Goal: Task Accomplishment & Management: Use online tool/utility

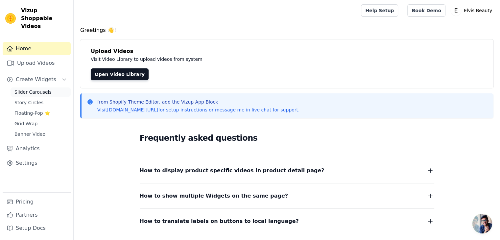
click at [30, 89] on span "Slider Carousels" at bounding box center [32, 92] width 37 height 7
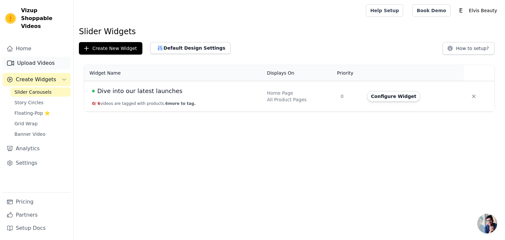
click at [45, 57] on link "Upload Videos" at bounding box center [37, 63] width 68 height 13
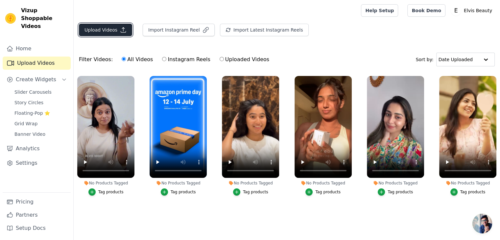
click at [115, 30] on button "Upload Videos" at bounding box center [105, 30] width 53 height 13
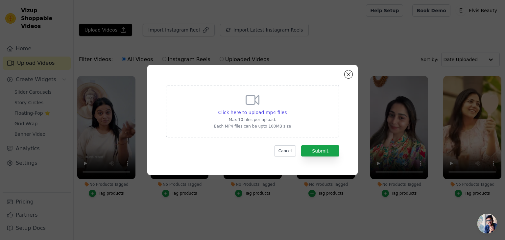
click at [257, 108] on div "Click here to upload mp4 files Max 10 files per upload. Each MP4 files can be u…" at bounding box center [252, 110] width 77 height 37
click at [287, 109] on input "Click here to upload mp4 files Max 10 files per upload. Each MP4 files can be u…" at bounding box center [287, 109] width 0 height 0
type input "C:\fakepath\2.mp4"
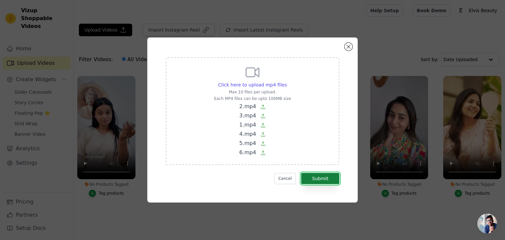
click at [326, 179] on button "Submit" at bounding box center [320, 178] width 38 height 11
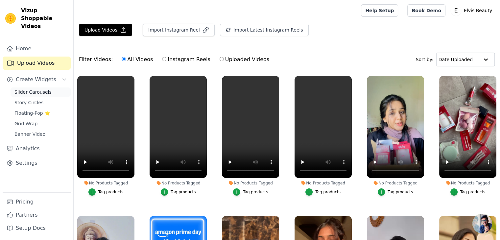
click at [32, 89] on span "Slider Carousels" at bounding box center [32, 92] width 37 height 7
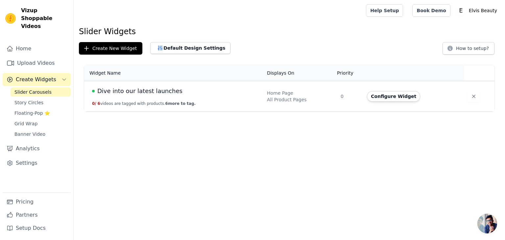
click at [129, 90] on span "Dive into our latest launches" at bounding box center [139, 91] width 85 height 9
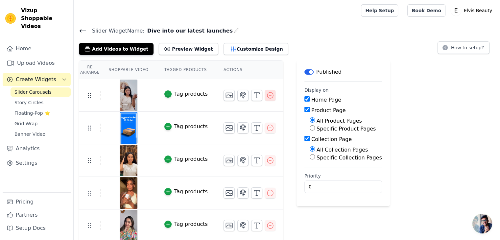
click at [266, 94] on icon "button" at bounding box center [270, 95] width 8 height 8
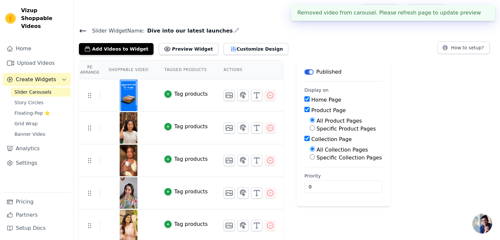
click at [266, 94] on icon "button" at bounding box center [270, 95] width 8 height 8
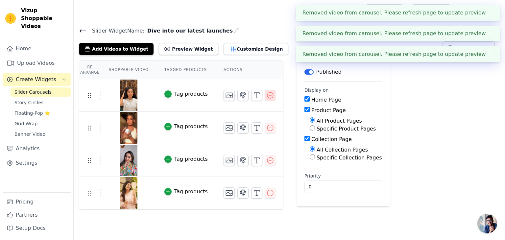
click at [267, 92] on icon "button" at bounding box center [270, 95] width 6 height 6
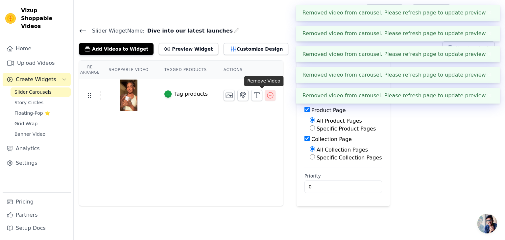
click at [267, 92] on icon "button" at bounding box center [270, 95] width 6 height 6
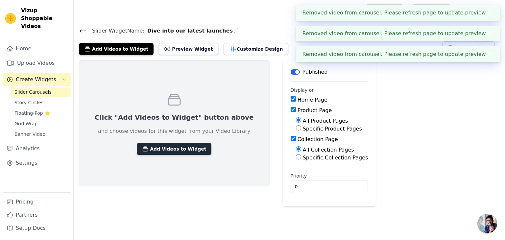
click at [163, 146] on button "Add Videos to Widget" at bounding box center [174, 149] width 75 height 12
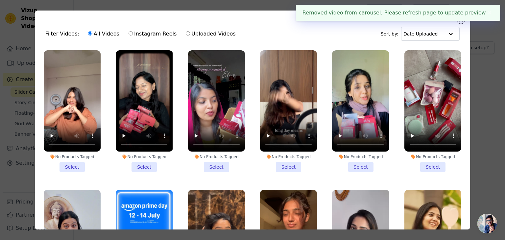
click at [74, 161] on li "No Products Tagged Select" at bounding box center [72, 111] width 57 height 122
click at [0, 0] on input "No Products Tagged Select" at bounding box center [0, 0] width 0 height 0
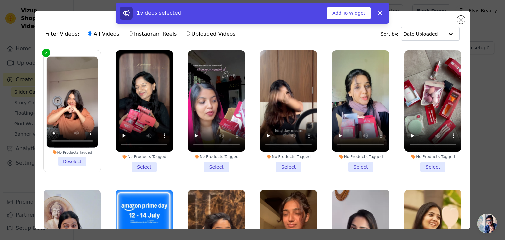
click at [146, 166] on li "No Products Tagged Select" at bounding box center [144, 111] width 57 height 122
click at [0, 0] on input "No Products Tagged Select" at bounding box center [0, 0] width 0 height 0
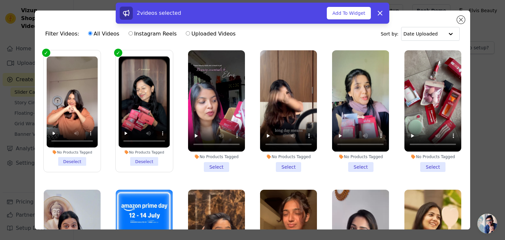
click at [219, 165] on li "No Products Tagged Select" at bounding box center [216, 111] width 57 height 122
click at [0, 0] on input "No Products Tagged Select" at bounding box center [0, 0] width 0 height 0
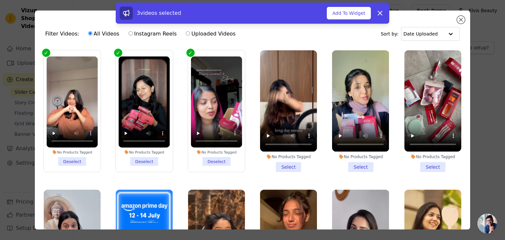
click at [285, 168] on li "No Products Tagged Select" at bounding box center [288, 111] width 57 height 122
click at [0, 0] on input "No Products Tagged Select" at bounding box center [0, 0] width 0 height 0
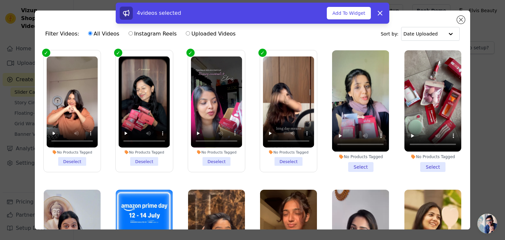
click at [347, 163] on li "No Products Tagged Select" at bounding box center [360, 111] width 57 height 122
click at [0, 0] on input "No Products Tagged Select" at bounding box center [0, 0] width 0 height 0
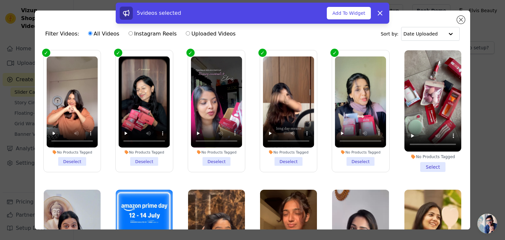
click at [431, 163] on li "No Products Tagged Select" at bounding box center [433, 111] width 57 height 122
click at [0, 0] on input "No Products Tagged Select" at bounding box center [0, 0] width 0 height 0
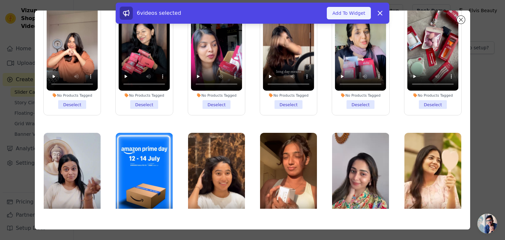
click at [349, 11] on button "Add To Widget" at bounding box center [349, 13] width 44 height 13
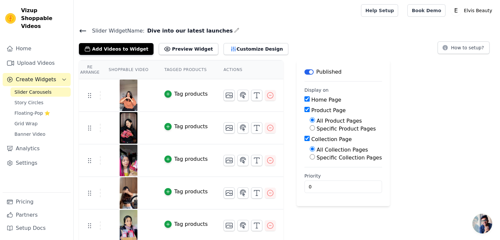
click at [183, 91] on div "Tag products" at bounding box center [191, 94] width 34 height 8
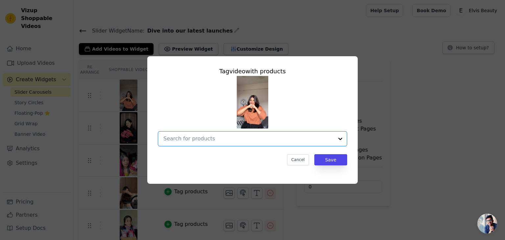
click at [191, 139] on input "text" at bounding box center [249, 139] width 170 height 8
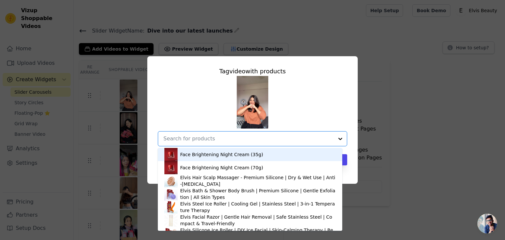
click at [186, 155] on div "Face Brightening Night Cream (35g)" at bounding box center [221, 154] width 83 height 7
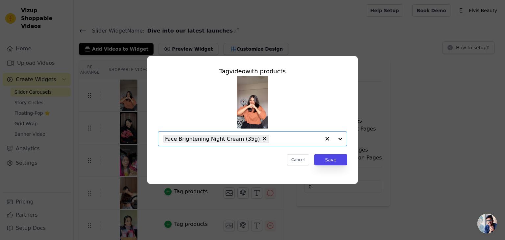
click at [309, 139] on input "text" at bounding box center [297, 139] width 48 height 8
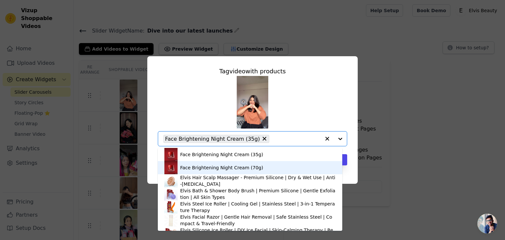
click at [238, 170] on div "Face Brightening Night Cream (70g)" at bounding box center [221, 168] width 83 height 7
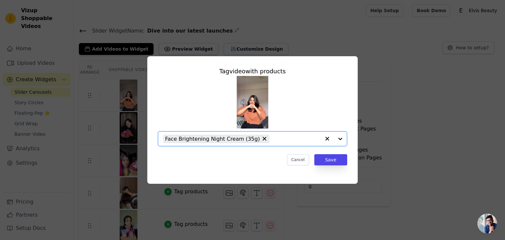
click at [273, 140] on input "text" at bounding box center [297, 139] width 48 height 8
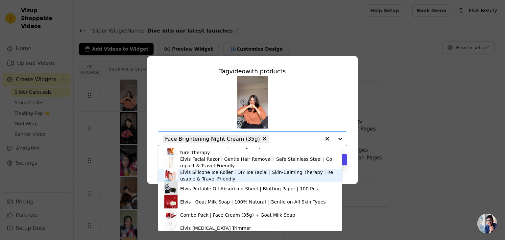
scroll to position [77, 0]
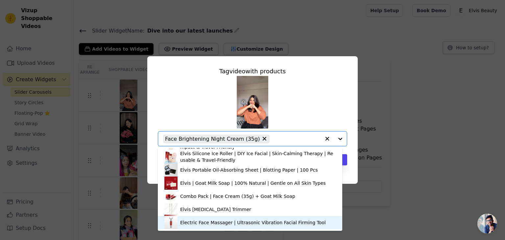
click at [204, 220] on div "Electric Face Massager | Ultrasonic Vibration Facial Firming Tool" at bounding box center [253, 222] width 146 height 7
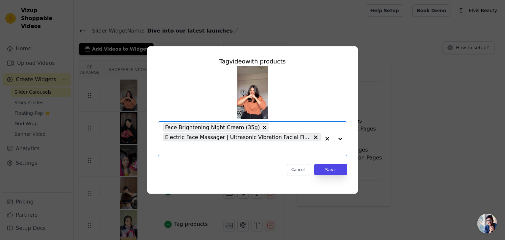
click at [255, 149] on input "text" at bounding box center [242, 149] width 157 height 8
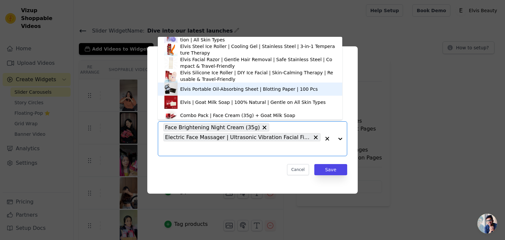
scroll to position [28, 0]
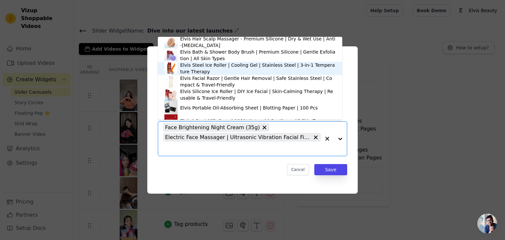
click at [210, 69] on div "Elvis Steel Ice Roller | Cooling Gel | Stainless Steel | 3-in-1 Temperature The…" at bounding box center [258, 68] width 156 height 13
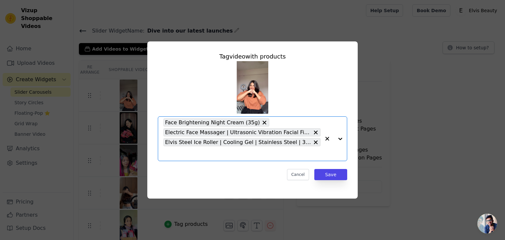
click at [198, 157] on input "text" at bounding box center [242, 154] width 157 height 8
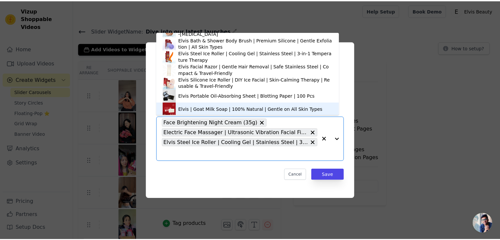
scroll to position [34, 0]
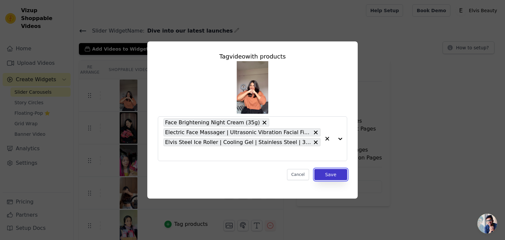
click at [328, 178] on button "Save" at bounding box center [331, 174] width 33 height 11
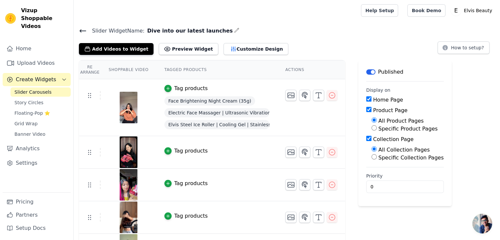
scroll to position [58, 0]
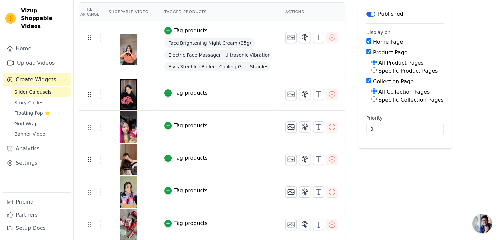
click at [174, 94] on div "Tag products" at bounding box center [191, 93] width 34 height 8
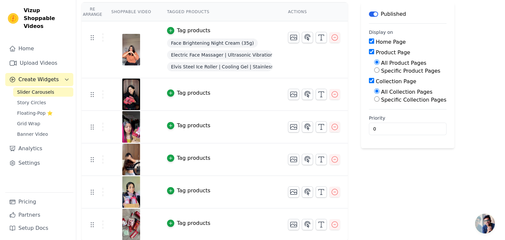
scroll to position [0, 0]
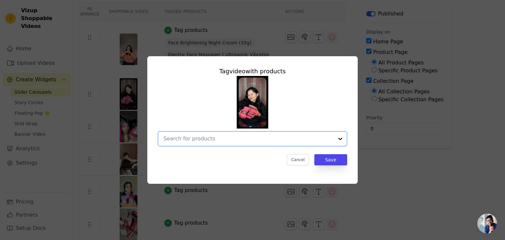
click at [229, 142] on input "text" at bounding box center [249, 139] width 170 height 8
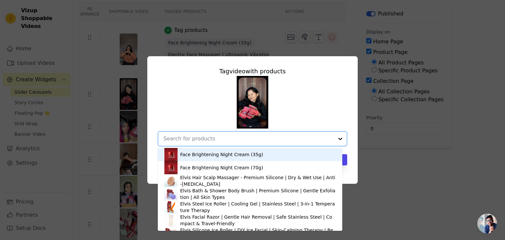
click at [211, 160] on div "Face Brightening Night Cream (35g)" at bounding box center [250, 154] width 171 height 13
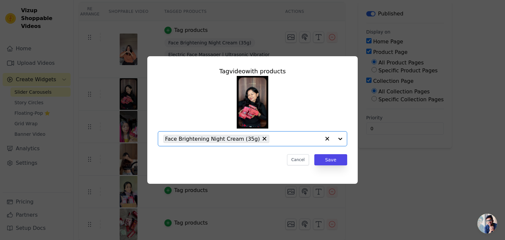
click at [278, 142] on input "text" at bounding box center [297, 139] width 48 height 8
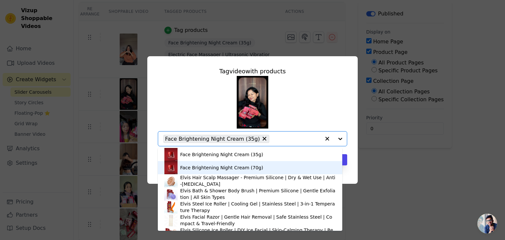
scroll to position [5, 0]
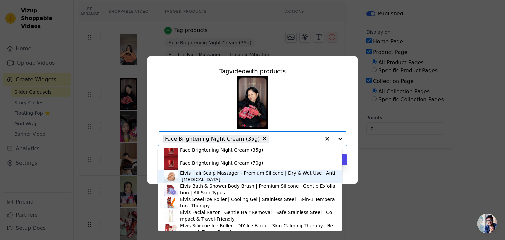
click at [232, 175] on div "Elvis Hair Scalp Massager - Premium Silicone | Dry & Wet Use | Anti-[MEDICAL_DA…" at bounding box center [258, 176] width 156 height 13
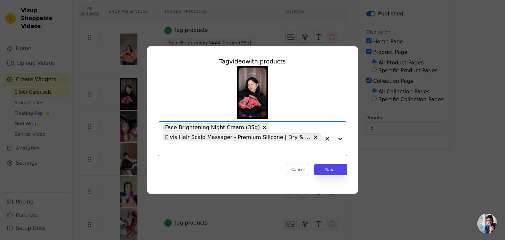
click at [254, 149] on input "text" at bounding box center [242, 149] width 157 height 8
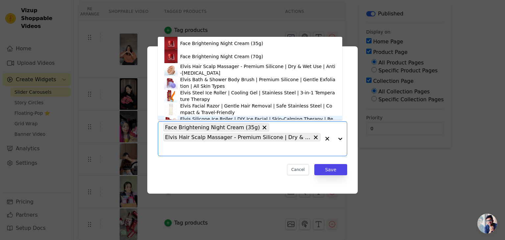
scroll to position [9, 0]
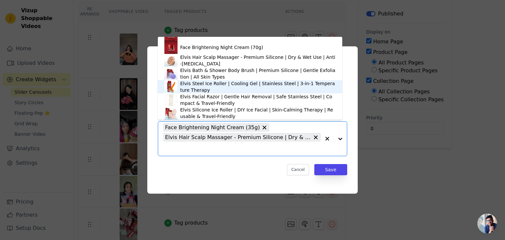
click at [225, 83] on div "Elvis Steel Ice Roller | Cooling Gel | Stainless Steel | 3-in-1 Temperature The…" at bounding box center [258, 86] width 156 height 13
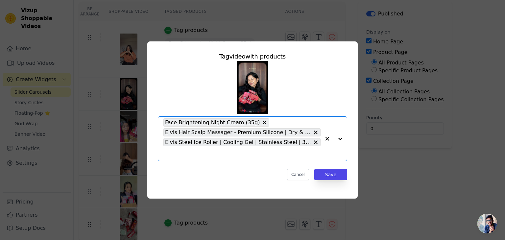
click at [202, 156] on input "text" at bounding box center [242, 154] width 157 height 8
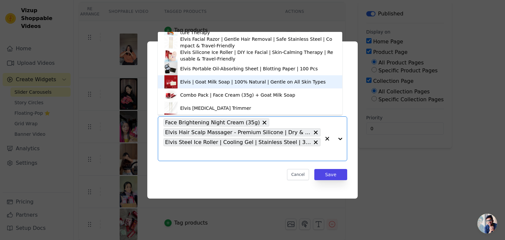
scroll to position [77, 0]
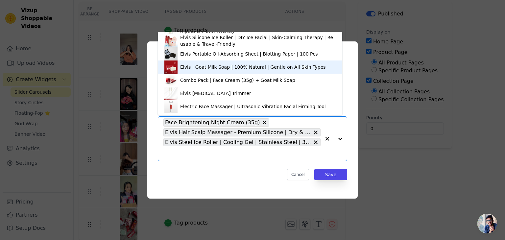
click at [200, 69] on div "Elvis | Goat Milk Soap | 100% Natural | Gentle on All Skin Types" at bounding box center [253, 67] width 146 height 7
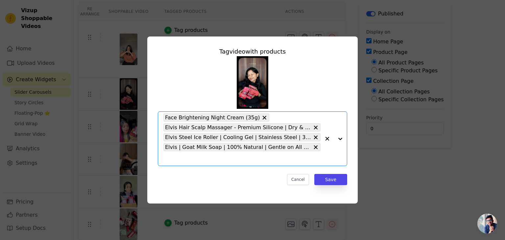
click at [186, 160] on input "text" at bounding box center [242, 159] width 157 height 8
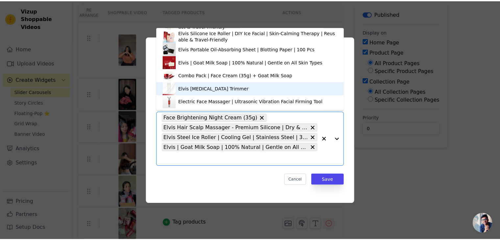
scroll to position [76, 0]
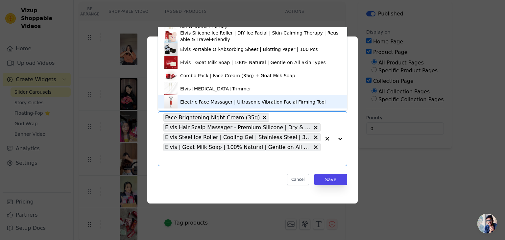
click at [198, 99] on div "Electric Face Massager | Ultrasonic Vibration Facial Firming Tool" at bounding box center [253, 102] width 146 height 7
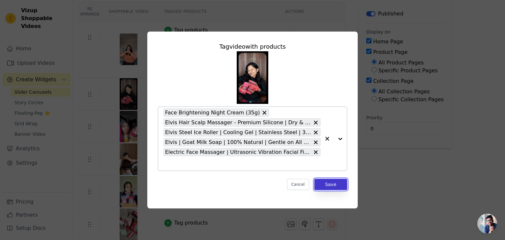
click at [329, 185] on button "Save" at bounding box center [331, 184] width 33 height 11
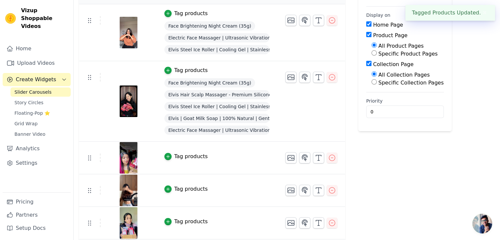
scroll to position [106, 0]
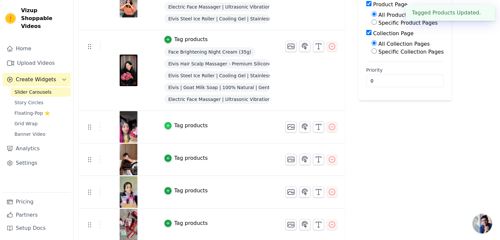
click at [166, 126] on div "button" at bounding box center [168, 125] width 7 height 7
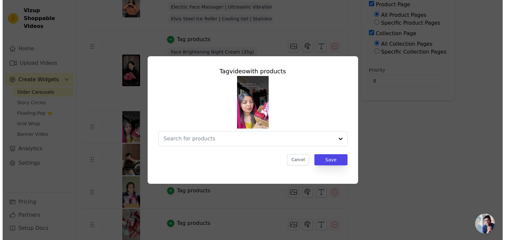
scroll to position [0, 0]
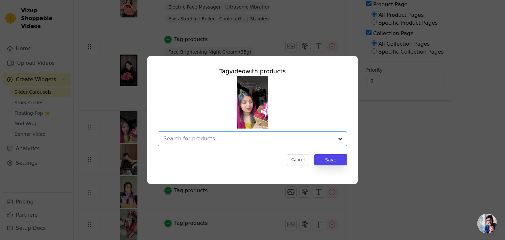
click at [242, 142] on input "text" at bounding box center [249, 139] width 170 height 8
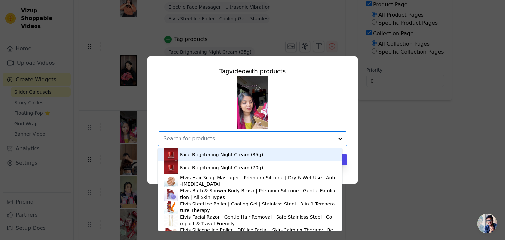
click at [222, 158] on div "Face Brightening Night Cream (35g)" at bounding box center [250, 154] width 171 height 13
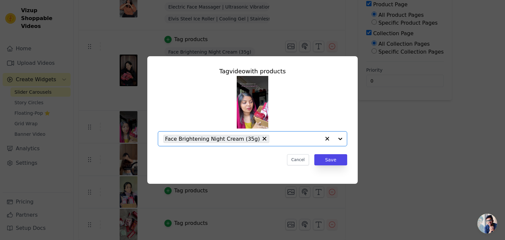
click at [281, 137] on input "text" at bounding box center [297, 139] width 48 height 8
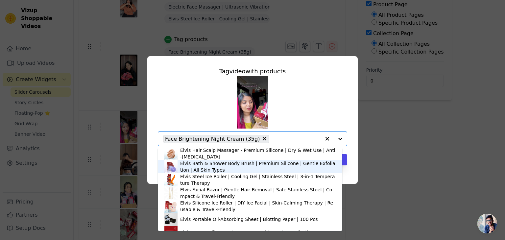
scroll to position [26, 0]
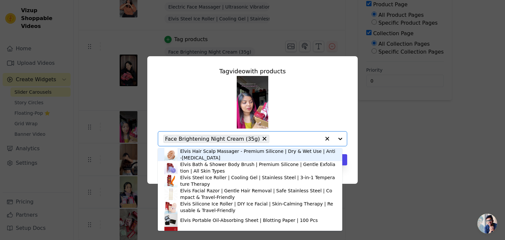
click at [223, 158] on div "Elvis Hair Scalp Massager - Premium Silicone | Dry & Wet Use | Anti-[MEDICAL_DA…" at bounding box center [258, 154] width 156 height 13
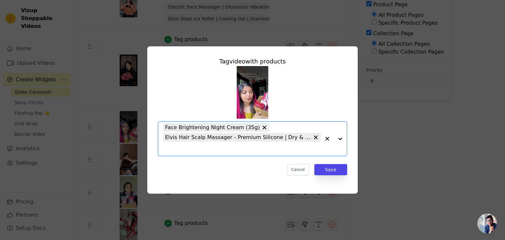
click at [256, 148] on input "text" at bounding box center [242, 149] width 157 height 8
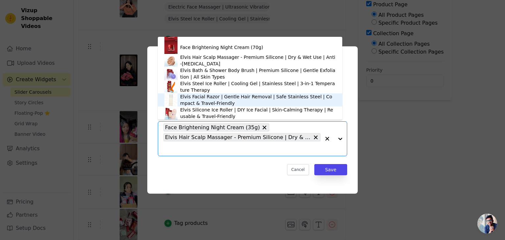
scroll to position [77, 0]
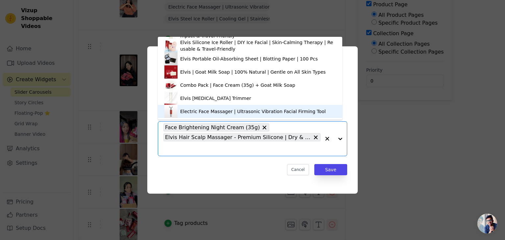
click at [215, 110] on div "Electric Face Massager | Ultrasonic Vibration Facial Firming Tool" at bounding box center [253, 111] width 146 height 7
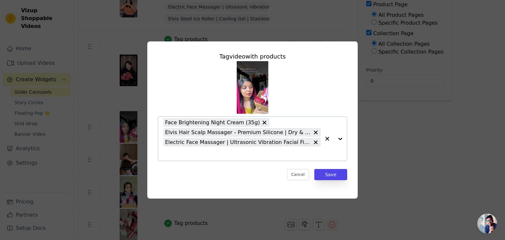
click at [197, 158] on div "Face Brightening Night Cream (35g) Elvis Hair Scalp Massager - Premium Silicone…" at bounding box center [242, 139] width 157 height 44
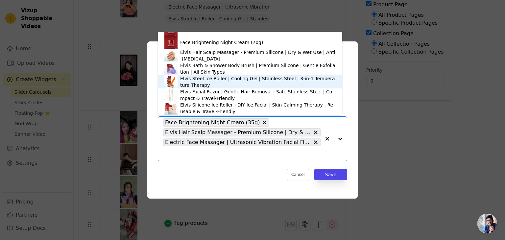
scroll to position [0, 0]
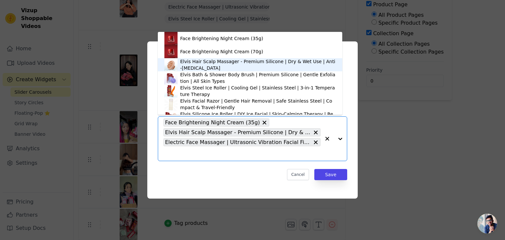
click at [209, 67] on div "Elvis Hair Scalp Massager - Premium Silicone | Dry & Wet Use | Anti-[MEDICAL_DA…" at bounding box center [258, 64] width 156 height 13
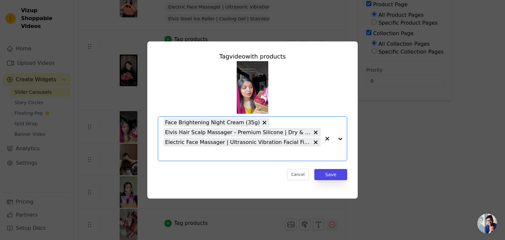
click at [207, 154] on input "text" at bounding box center [242, 154] width 157 height 8
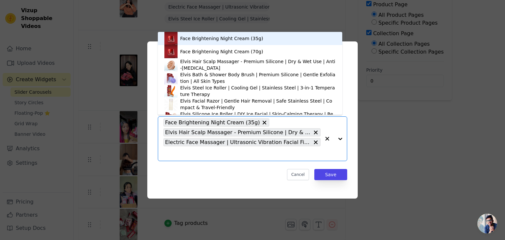
scroll to position [9, 0]
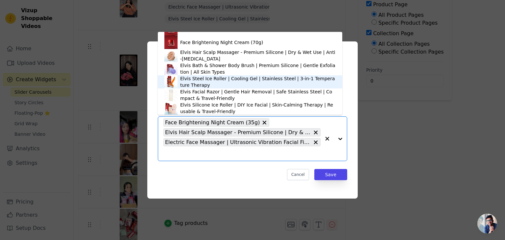
click at [205, 83] on div "Elvis Steel Ice Roller | Cooling Gel | Stainless Steel | 3-in-1 Temperature The…" at bounding box center [258, 81] width 156 height 13
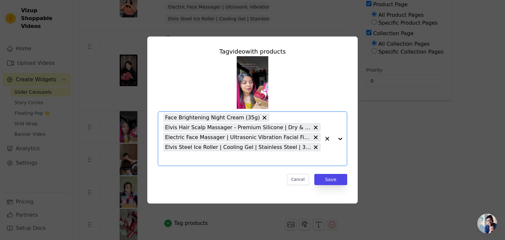
click at [200, 155] on input "text" at bounding box center [242, 159] width 157 height 8
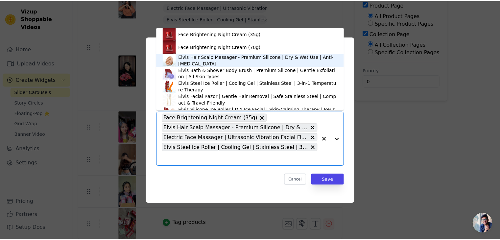
scroll to position [77, 0]
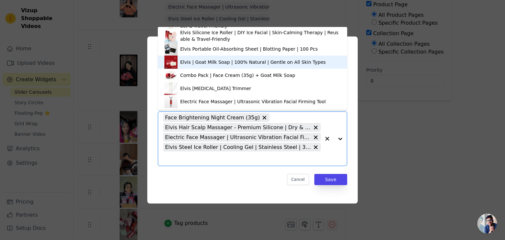
click at [192, 66] on div "Elvis | Goat Milk Soap | 100% Natural | Gentle on All Skin Types" at bounding box center [253, 62] width 176 height 13
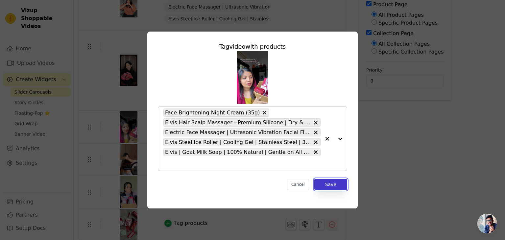
click at [322, 187] on button "Save" at bounding box center [331, 184] width 33 height 11
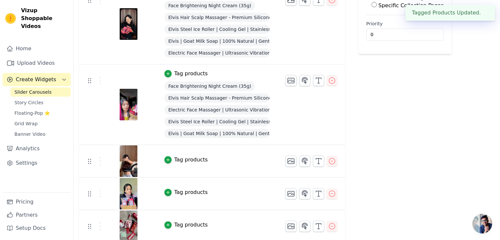
scroll to position [154, 0]
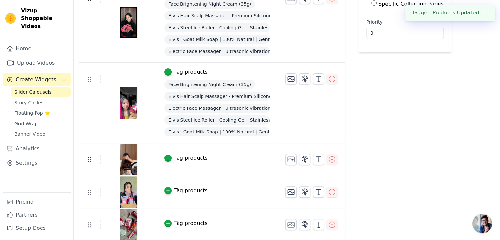
click at [174, 155] on div "Tag products" at bounding box center [191, 158] width 34 height 8
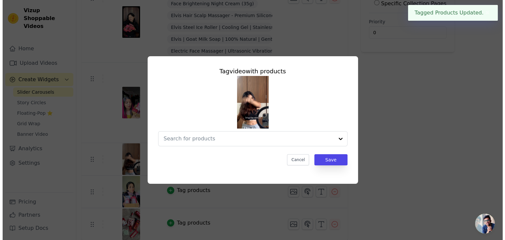
scroll to position [0, 0]
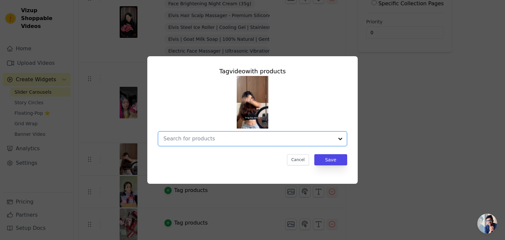
click at [222, 141] on input "text" at bounding box center [249, 139] width 170 height 8
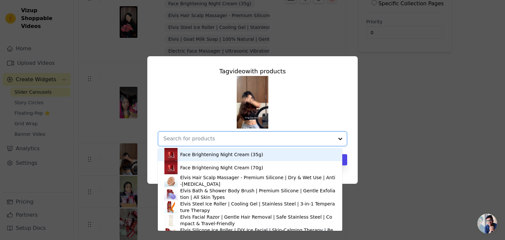
click at [203, 157] on div "Face Brightening Night Cream (35g)" at bounding box center [221, 154] width 83 height 7
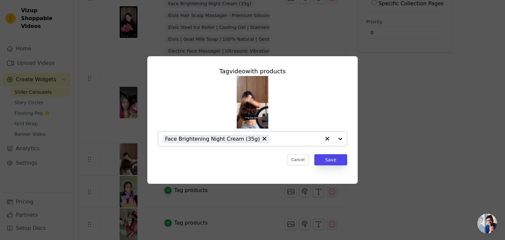
click at [271, 144] on div "Face Brightening Night Cream (35g)" at bounding box center [242, 139] width 157 height 14
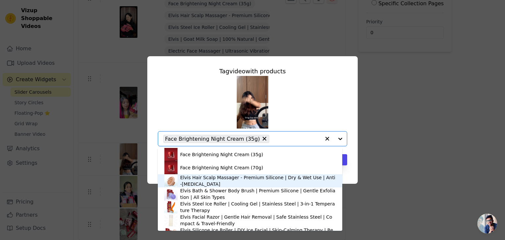
click at [216, 187] on div "Elvis Hair Scalp Massager - Premium Silicone | Dry & Wet Use | Anti-[MEDICAL_DA…" at bounding box center [258, 180] width 156 height 13
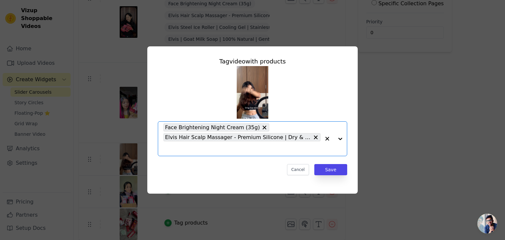
click at [231, 145] on input "text" at bounding box center [242, 149] width 157 height 8
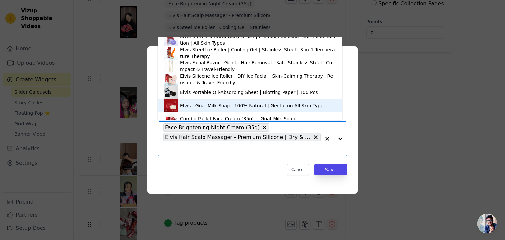
scroll to position [77, 0]
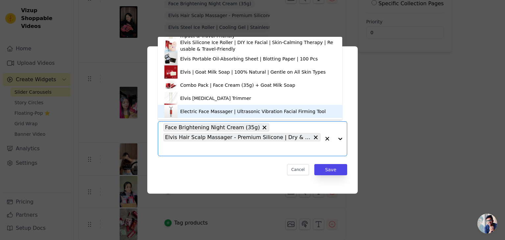
click at [209, 113] on div "Electric Face Massager | Ultrasonic Vibration Facial Firming Tool" at bounding box center [253, 111] width 146 height 7
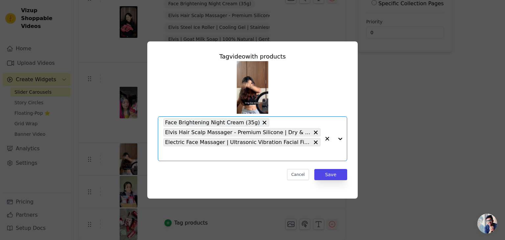
click at [201, 153] on input "text" at bounding box center [242, 154] width 157 height 8
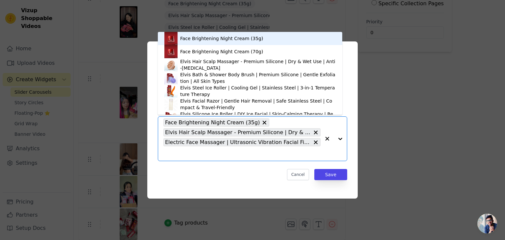
scroll to position [9, 0]
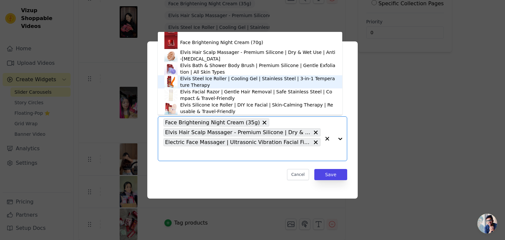
click at [209, 81] on div "Elvis Steel Ice Roller | Cooling Gel | Stainless Steel | 3-in-1 Temperature The…" at bounding box center [258, 81] width 156 height 13
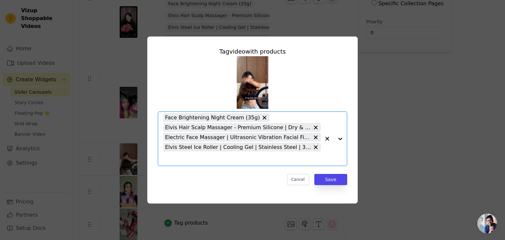
click at [192, 155] on input "text" at bounding box center [242, 159] width 157 height 8
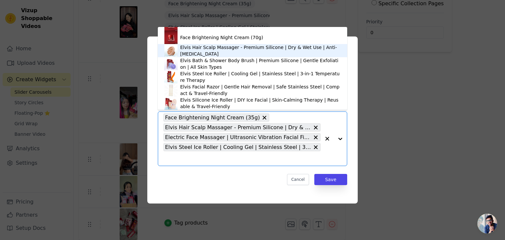
click at [201, 53] on div "Elvis Hair Scalp Massager - Premium Silicone | Dry & Wet Use | Anti-[MEDICAL_DA…" at bounding box center [260, 50] width 161 height 13
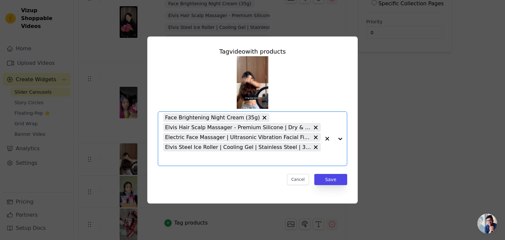
click at [226, 159] on input "text" at bounding box center [242, 159] width 157 height 8
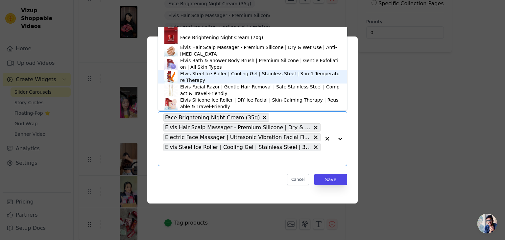
click at [219, 78] on div "Elvis Steel Ice Roller | Cooling Gel | Stainless Steel | 3-in-1 Temperature The…" at bounding box center [260, 76] width 161 height 13
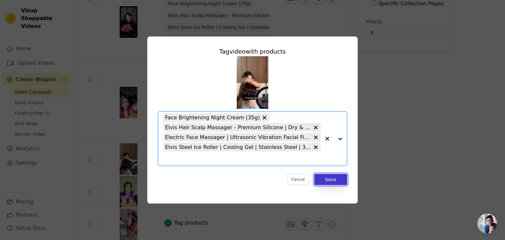
click at [333, 181] on button "Save" at bounding box center [331, 179] width 33 height 11
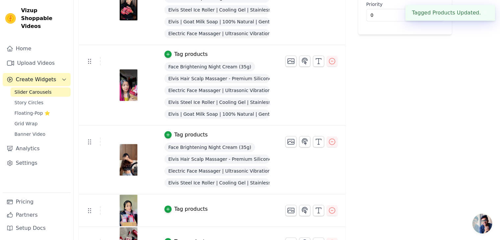
scroll to position [190, 0]
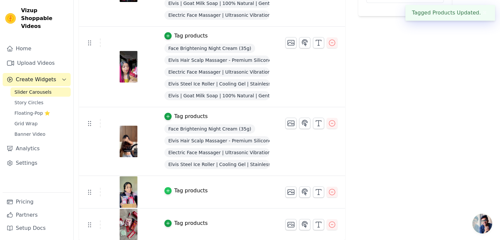
click at [165, 187] on div "button" at bounding box center [168, 190] width 7 height 7
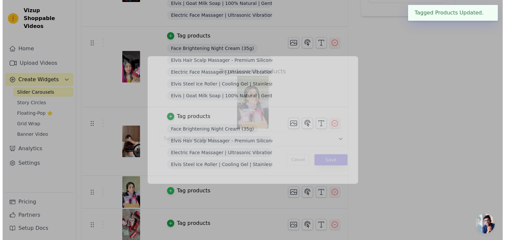
scroll to position [0, 0]
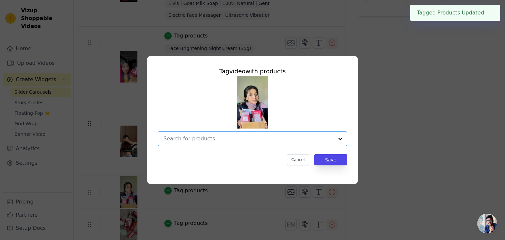
click at [240, 139] on input "text" at bounding box center [249, 139] width 170 height 8
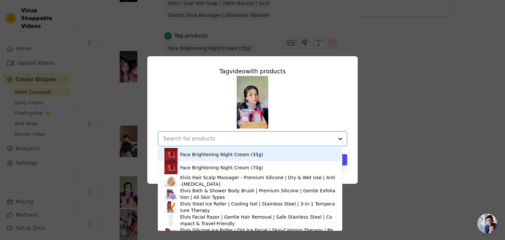
click at [193, 152] on div "Face Brightening Night Cream (35g)" at bounding box center [221, 154] width 83 height 7
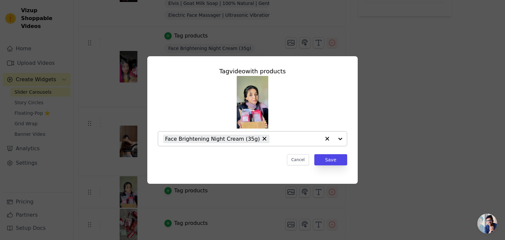
click at [260, 140] on div "Face Brightening Night Cream (35g)" at bounding box center [242, 139] width 157 height 14
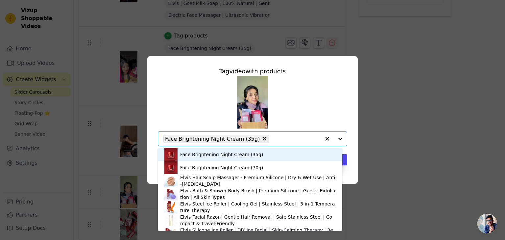
scroll to position [77, 0]
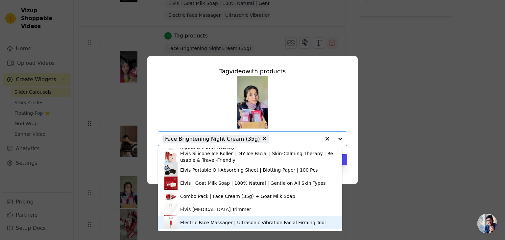
click at [215, 221] on div "Electric Face Massager | Ultrasonic Vibration Facial Firming Tool" at bounding box center [253, 222] width 146 height 7
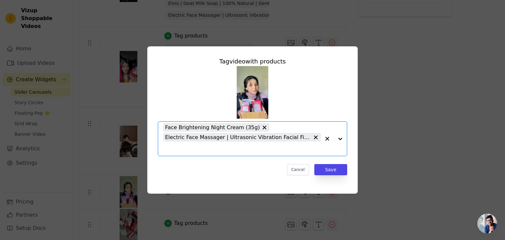
click at [219, 151] on input "text" at bounding box center [242, 149] width 157 height 8
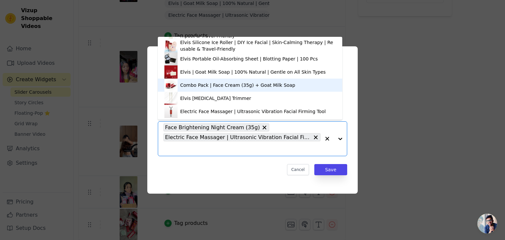
click at [205, 87] on div "Combo Pack | Face Cream (35g) + Goat Milk Soap" at bounding box center [237, 85] width 115 height 7
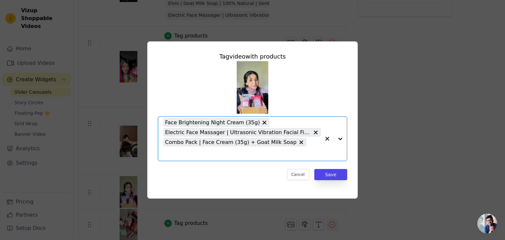
click at [295, 150] on input "text" at bounding box center [242, 154] width 157 height 8
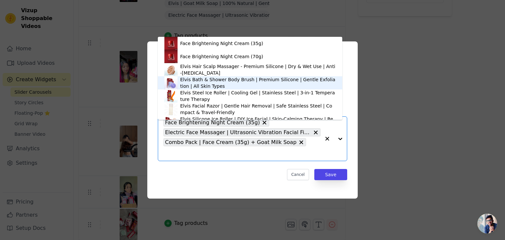
click at [240, 76] on div "Elvis Bath & Shower Body Brush | Premium Silicone | Gentle Exfoliation | All Sk…" at bounding box center [258, 82] width 156 height 13
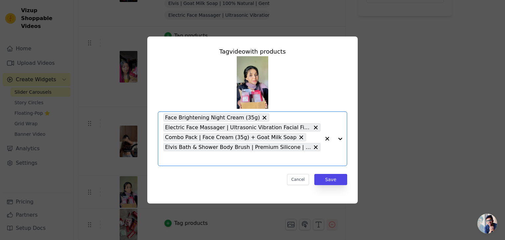
click at [230, 157] on input "text" at bounding box center [242, 159] width 157 height 8
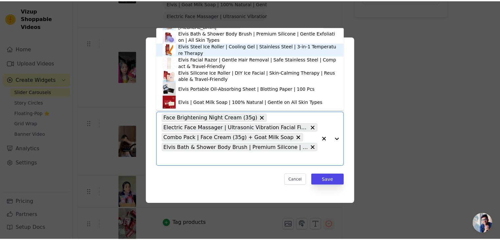
scroll to position [39, 0]
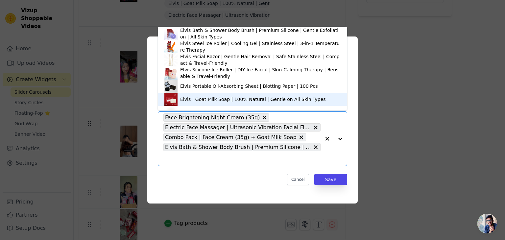
click at [211, 93] on div "Elvis | Goat Milk Soap | 100% Natural | Gentle on All Skin Types" at bounding box center [253, 99] width 176 height 13
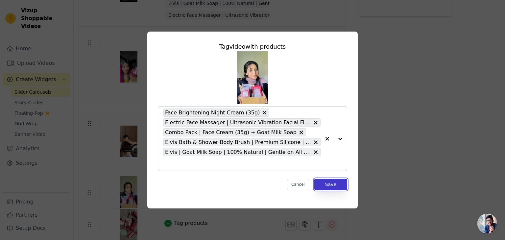
click at [339, 185] on button "Save" at bounding box center [331, 184] width 33 height 11
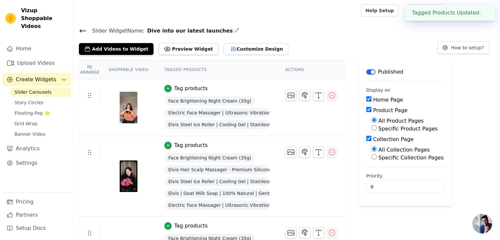
scroll to position [238, 0]
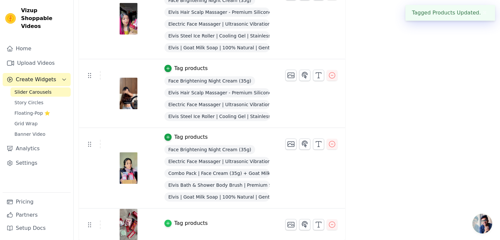
click at [165, 223] on div "button" at bounding box center [168, 223] width 7 height 7
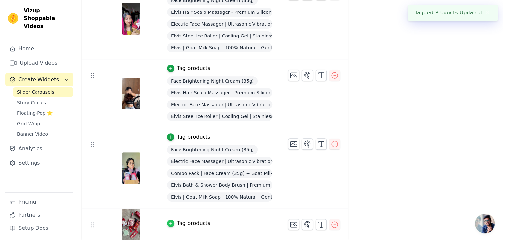
scroll to position [0, 0]
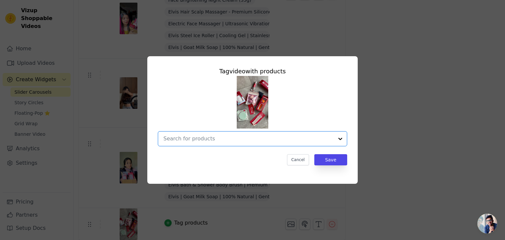
click at [201, 136] on input "text" at bounding box center [249, 139] width 170 height 8
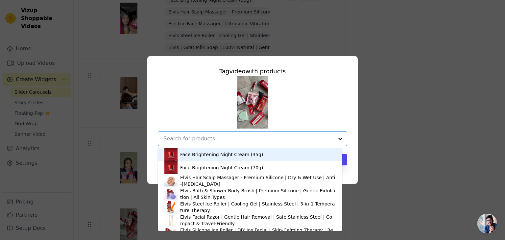
click at [194, 157] on div "Face Brightening Night Cream (35g)" at bounding box center [221, 154] width 83 height 7
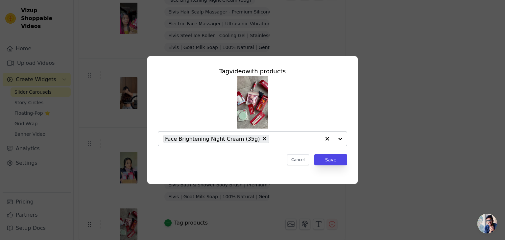
click at [275, 145] on div "Face Brightening Night Cream (35g)" at bounding box center [242, 139] width 157 height 14
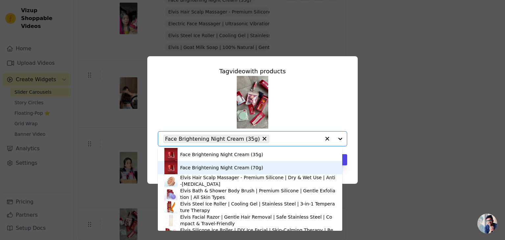
click at [228, 168] on div "Face Brightening Night Cream (70g)" at bounding box center [221, 168] width 83 height 7
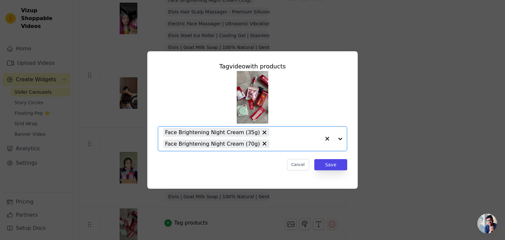
click at [273, 140] on input "text" at bounding box center [297, 144] width 48 height 8
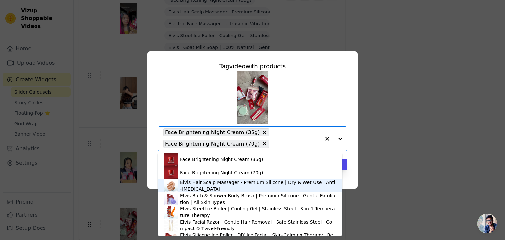
click at [213, 185] on div "Elvis Hair Scalp Massager - Premium Silicone | Dry & Wet Use | Anti-[MEDICAL_DA…" at bounding box center [258, 185] width 156 height 13
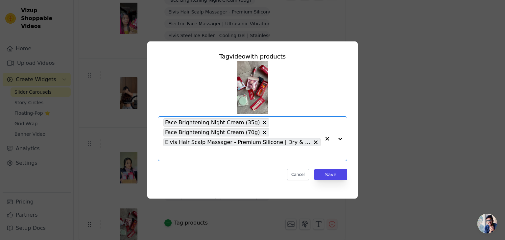
click at [257, 156] on input "text" at bounding box center [242, 154] width 157 height 8
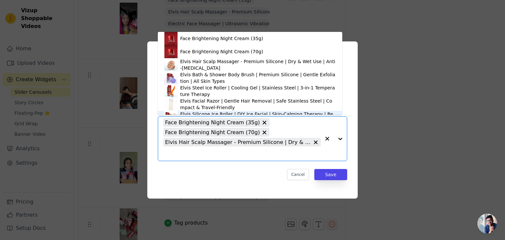
scroll to position [9, 0]
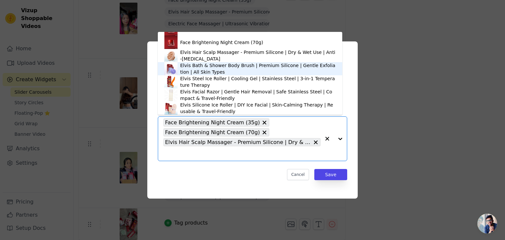
click at [231, 74] on div "Elvis Bath & Shower Body Brush | Premium Silicone | Gentle Exfoliation | All Sk…" at bounding box center [258, 68] width 156 height 13
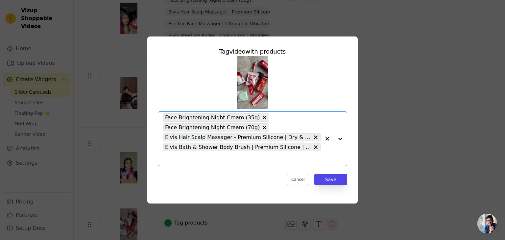
click at [212, 157] on input "text" at bounding box center [242, 159] width 157 height 8
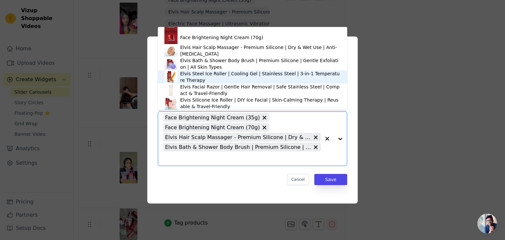
click at [215, 81] on div "Elvis Steel Ice Roller | Cooling Gel | Stainless Steel | 3-in-1 Temperature The…" at bounding box center [260, 76] width 161 height 13
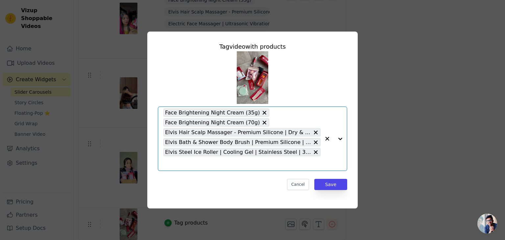
click at [191, 166] on input "text" at bounding box center [242, 164] width 157 height 8
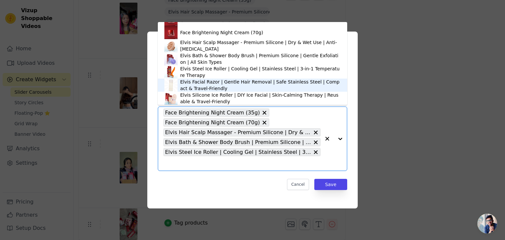
click at [213, 81] on div "Elvis Facial Razor | Gentle Hair Removal | Safe Stainless Steel | Compact & Tra…" at bounding box center [260, 85] width 161 height 13
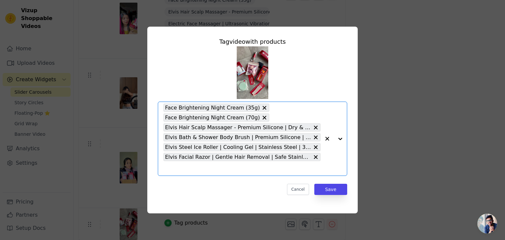
click at [194, 169] on input "text" at bounding box center [242, 169] width 157 height 8
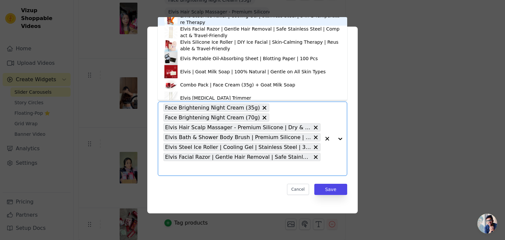
scroll to position [58, 0]
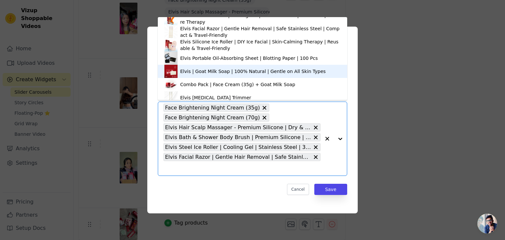
click at [215, 71] on div "Elvis | Goat Milk Soap | 100% Natural | Gentle on All Skin Types" at bounding box center [253, 71] width 146 height 7
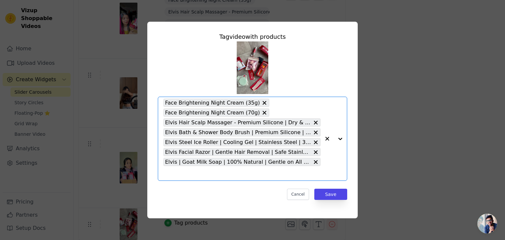
click at [195, 175] on input "text" at bounding box center [242, 173] width 157 height 8
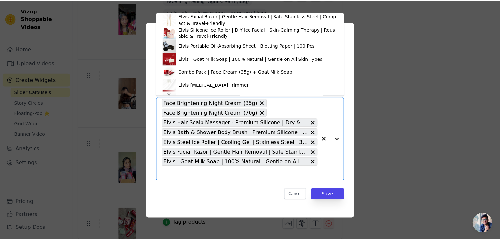
scroll to position [77, 0]
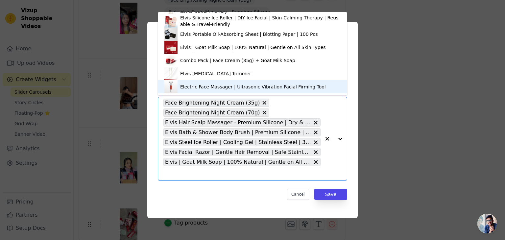
click at [219, 87] on div "Electric Face Massager | Ultrasonic Vibration Facial Firming Tool" at bounding box center [253, 87] width 146 height 7
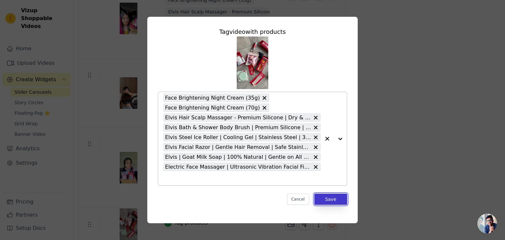
click at [328, 198] on button "Save" at bounding box center [331, 199] width 33 height 11
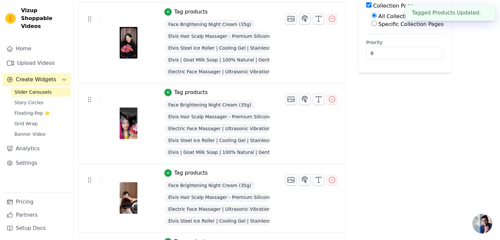
scroll to position [154, 0]
